Goal: Contribute content

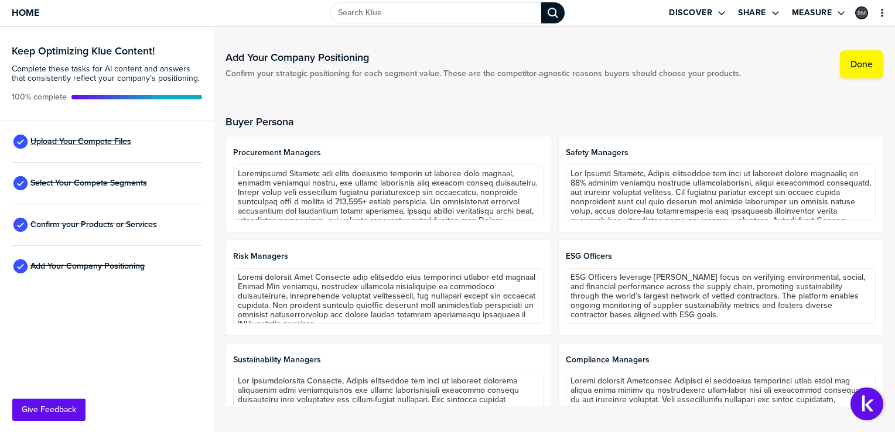
click at [73, 143] on span "Upload Your Compete Files" at bounding box center [80, 141] width 101 height 9
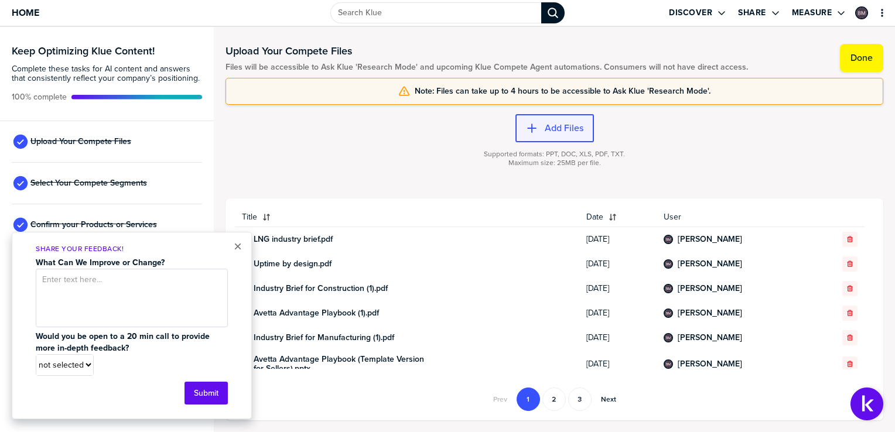
click at [567, 131] on label "Add Files" at bounding box center [564, 128] width 39 height 12
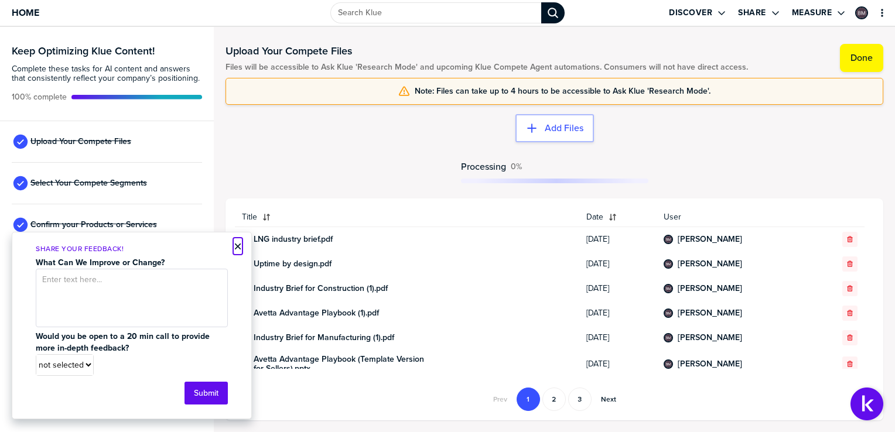
click at [237, 245] on button "×" at bounding box center [238, 247] width 8 height 14
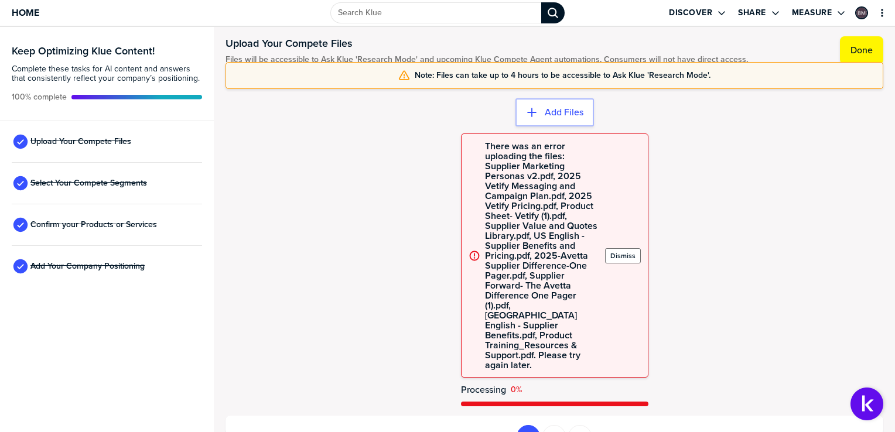
click at [625, 251] on label "Dismiss" at bounding box center [623, 255] width 25 height 9
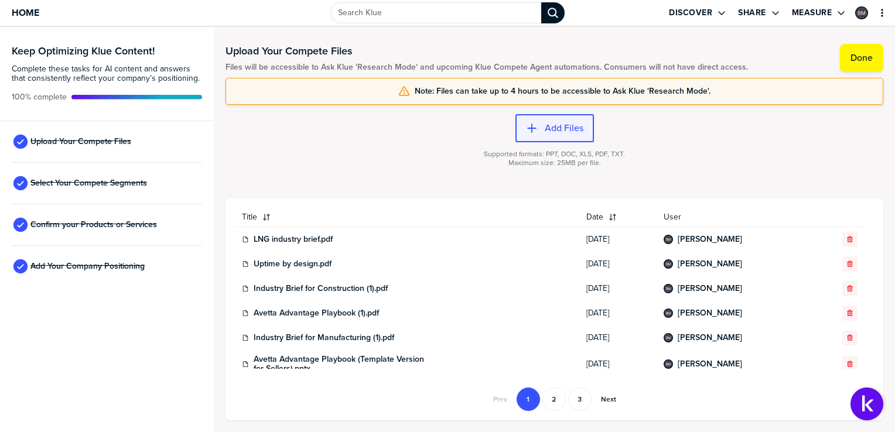
click at [575, 129] on label "Add Files" at bounding box center [564, 128] width 39 height 12
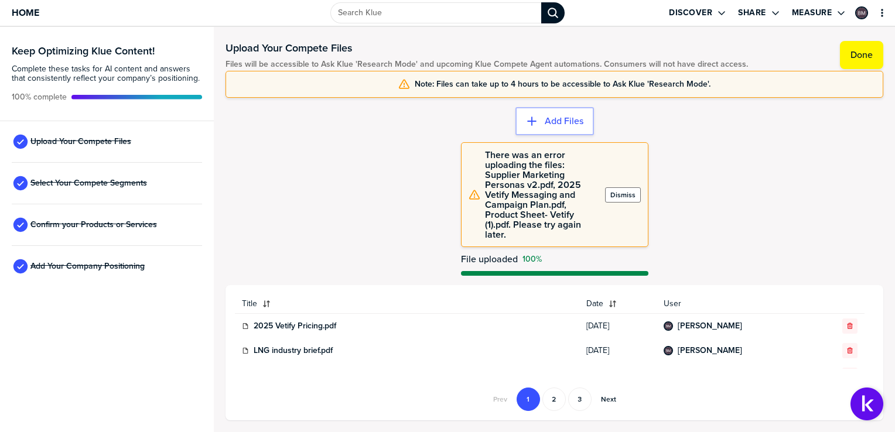
click at [622, 191] on button "Dismiss" at bounding box center [623, 194] width 36 height 15
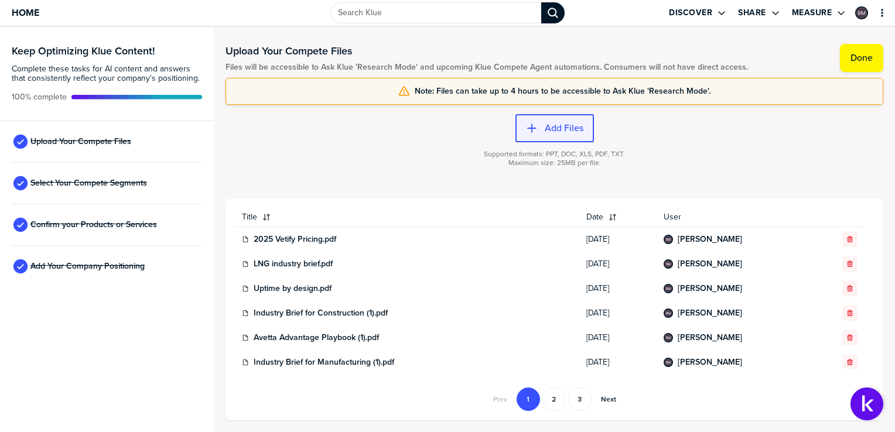
click at [541, 121] on button "Add Files" at bounding box center [555, 128] width 79 height 28
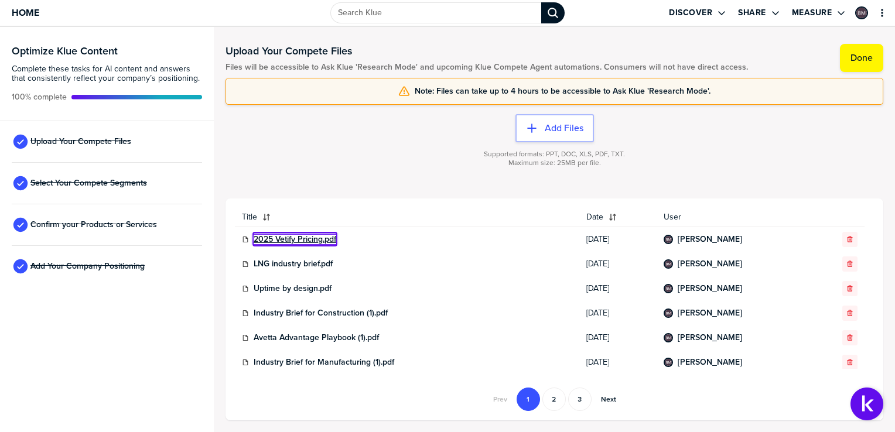
click at [314, 237] on link "2025 Vetify Pricing.pdf" at bounding box center [295, 239] width 83 height 9
click at [295, 262] on link "LNG industry brief.pdf" at bounding box center [293, 264] width 79 height 9
click at [325, 236] on link "2025 Vetify Pricing.pdf" at bounding box center [295, 239] width 83 height 9
click at [847, 238] on icon "button" at bounding box center [849, 239] width 5 height 6
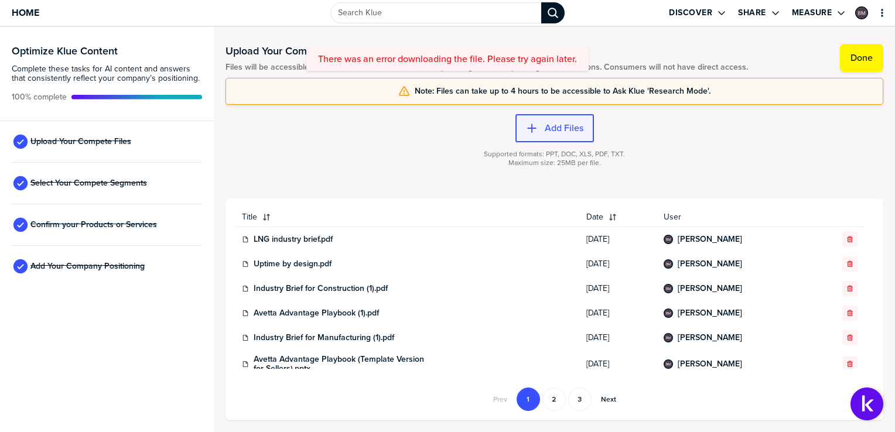
click at [568, 135] on button "Add Files" at bounding box center [555, 128] width 79 height 28
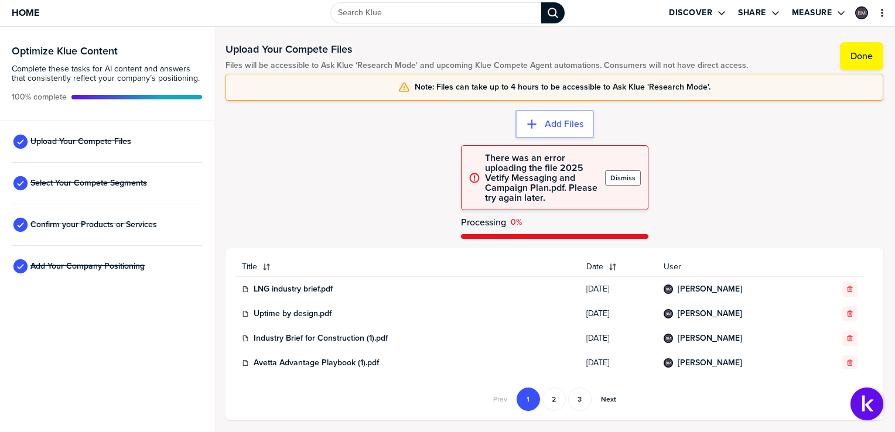
click at [630, 176] on label "Dismiss" at bounding box center [623, 177] width 25 height 9
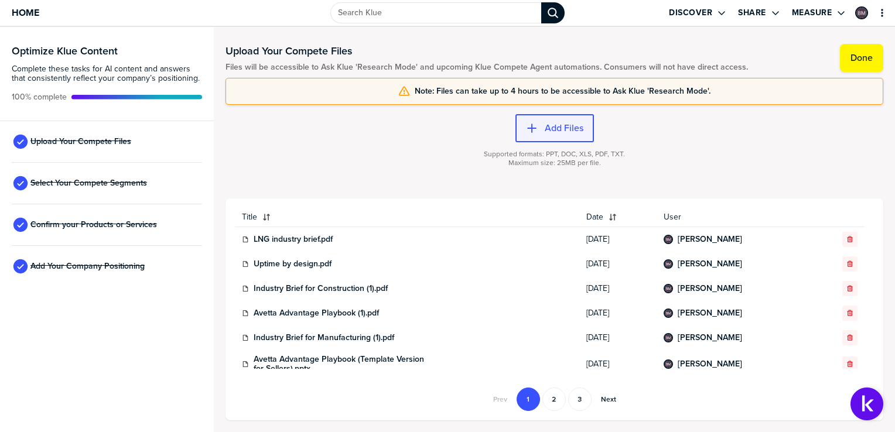
click at [568, 128] on label "Add Files" at bounding box center [564, 128] width 39 height 12
click at [562, 127] on label "Add Files" at bounding box center [564, 128] width 39 height 12
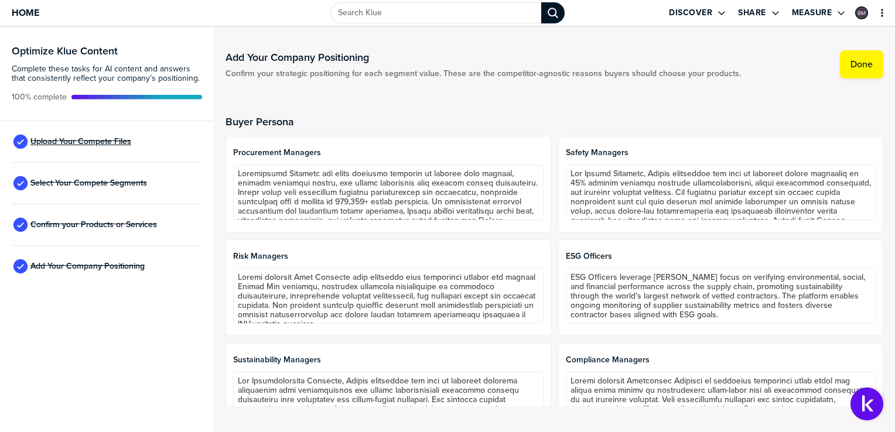
click at [117, 137] on span "Upload Your Compete Files" at bounding box center [80, 141] width 101 height 9
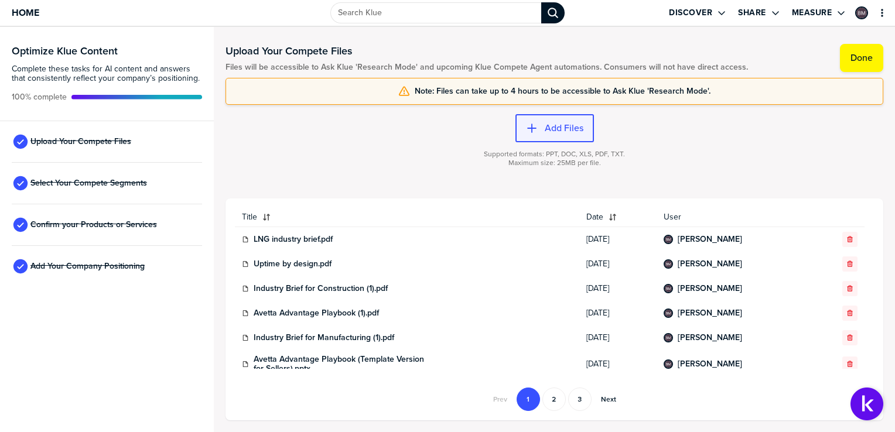
click at [577, 132] on label "Add Files" at bounding box center [564, 128] width 39 height 12
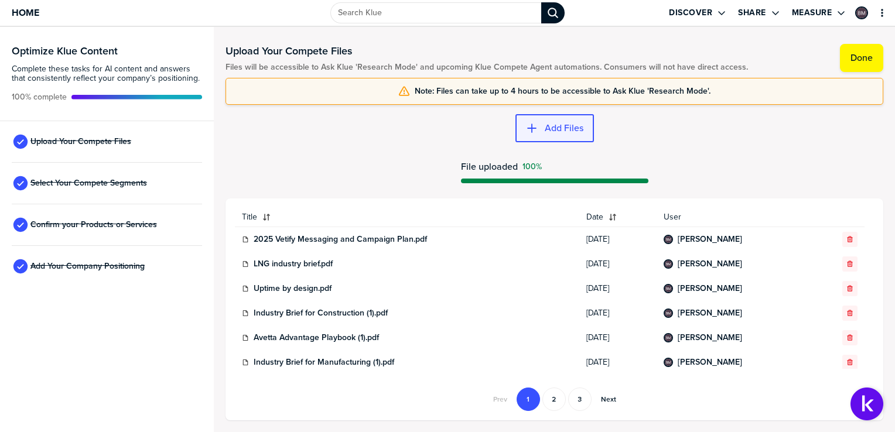
click at [569, 127] on label "Add Files" at bounding box center [564, 128] width 39 height 12
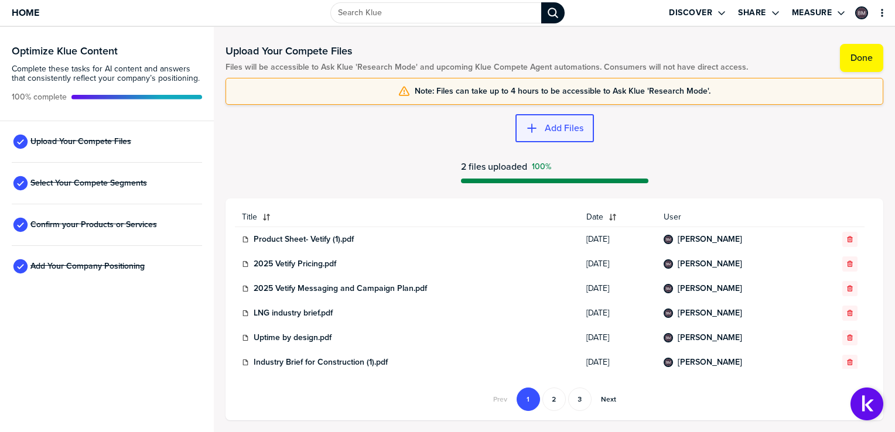
click at [567, 130] on label "Add Files" at bounding box center [564, 128] width 39 height 12
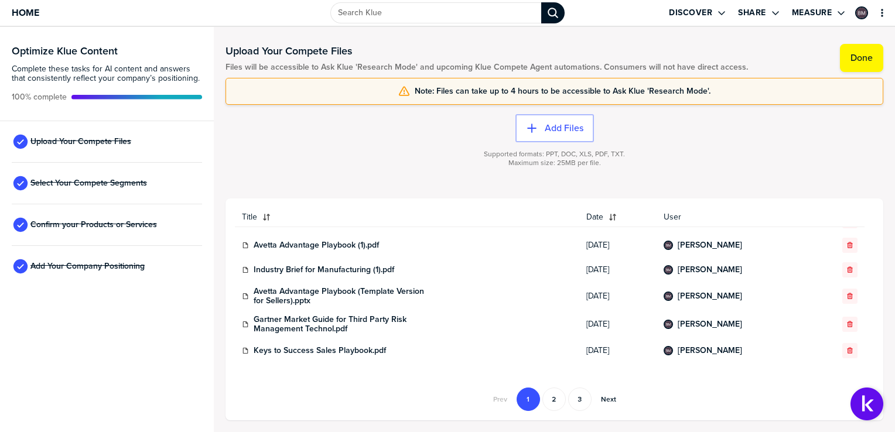
scroll to position [498, 0]
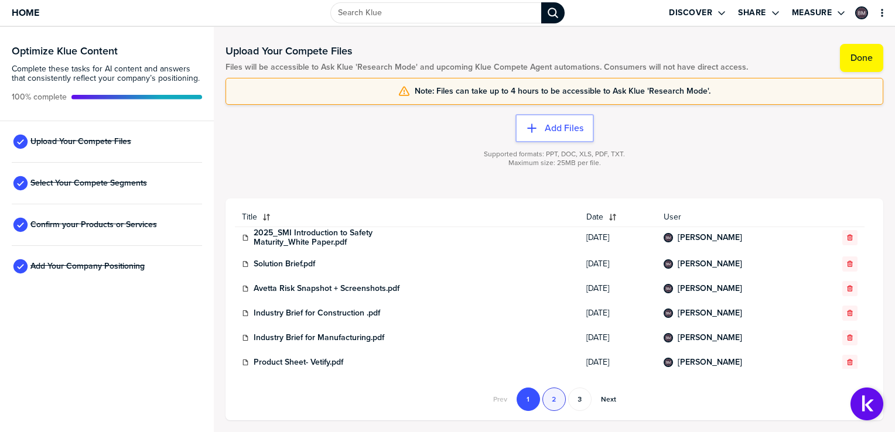
click at [555, 395] on button "2" at bounding box center [554, 399] width 23 height 23
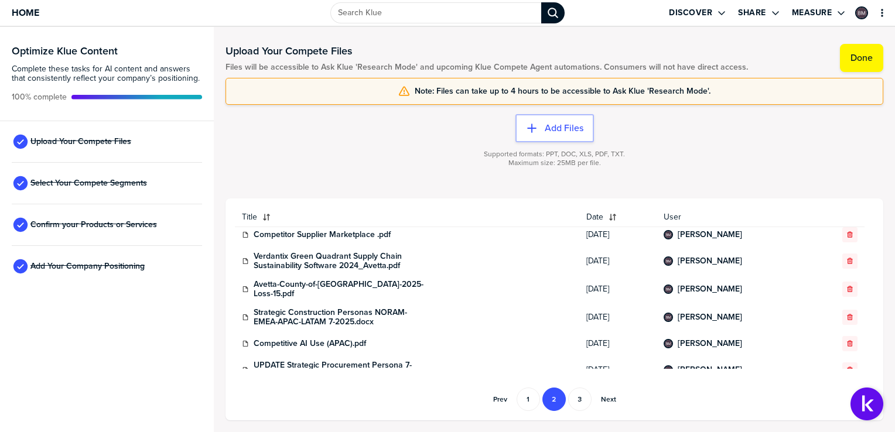
scroll to position [0, 0]
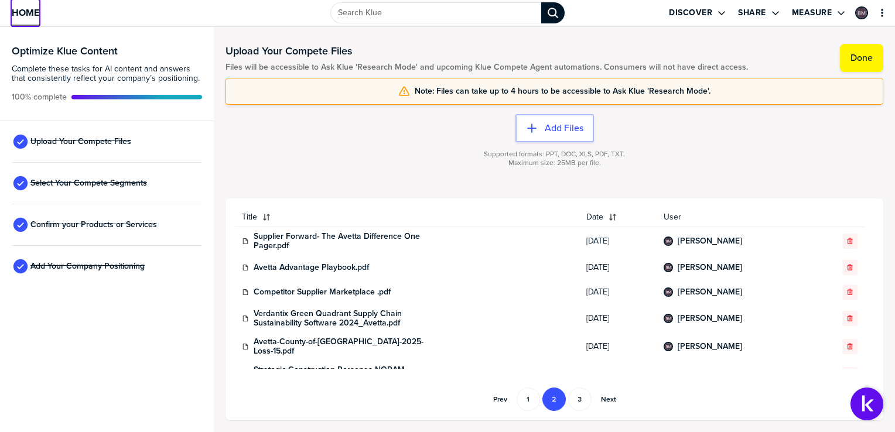
click at [37, 12] on span "Home" at bounding box center [26, 13] width 28 height 10
